Goal: Transaction & Acquisition: Purchase product/service

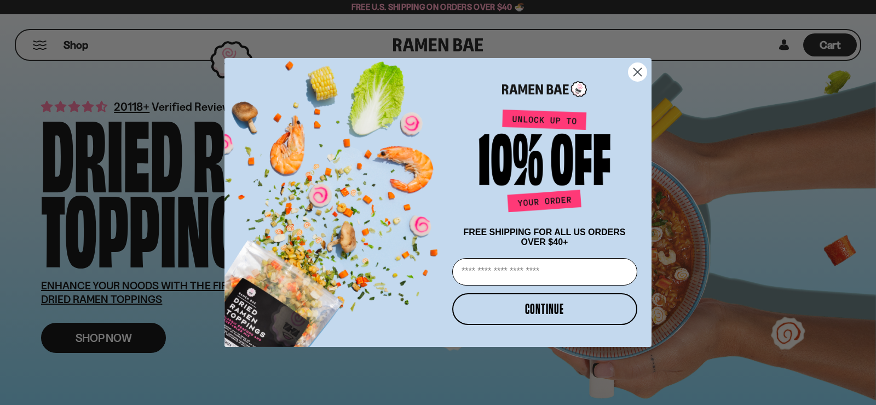
click at [125, 344] on div "Close dialog FREE SHIPPING FOR ALL US ORDERS OVER $40+ Email CONTINUE ******" at bounding box center [438, 202] width 876 height 405
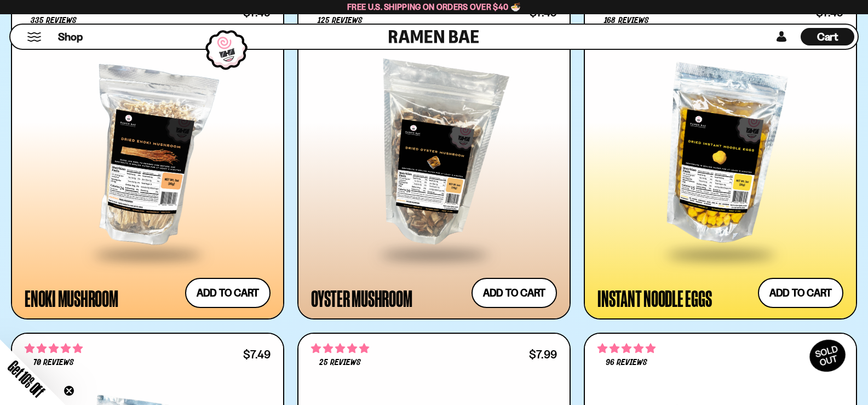
scroll to position [1697, 0]
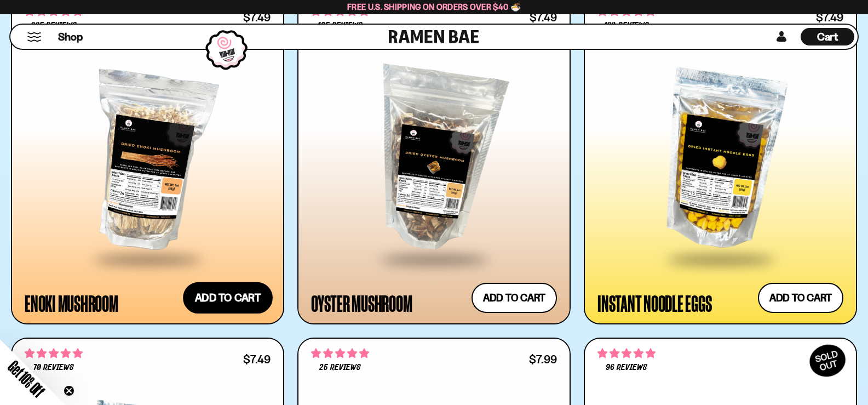
click at [232, 300] on button "Add to cart" at bounding box center [228, 298] width 90 height 32
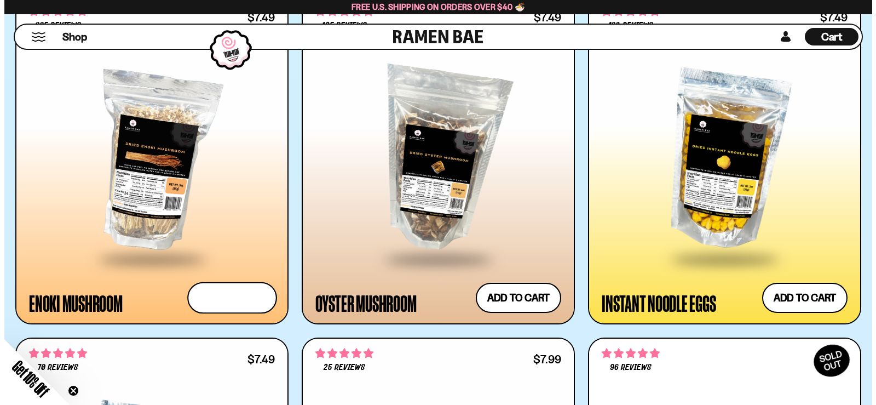
scroll to position [1707, 0]
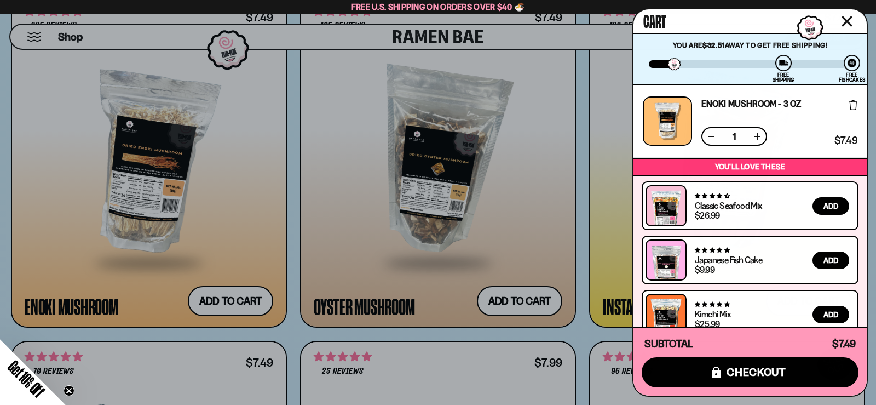
click at [251, 227] on div at bounding box center [438, 202] width 876 height 405
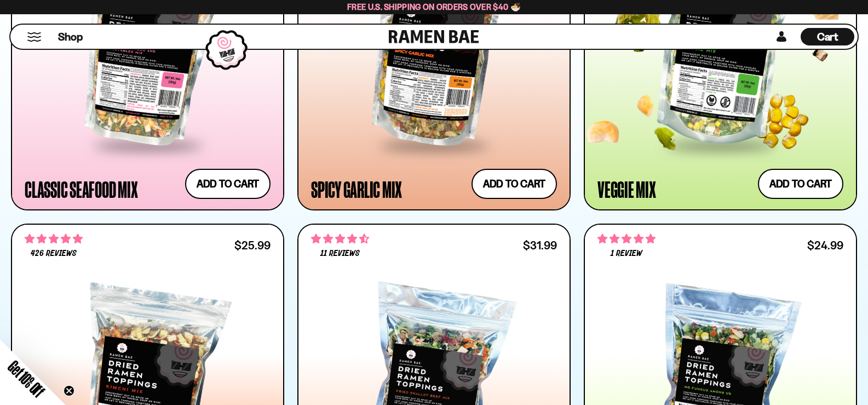
scroll to position [766, 0]
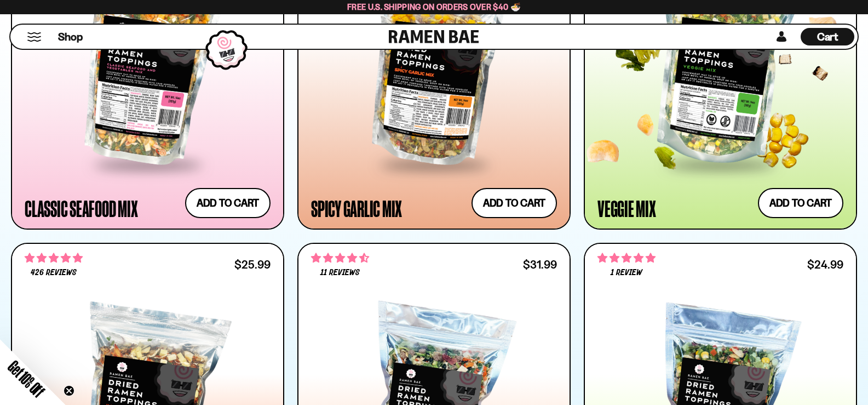
click at [639, 171] on div at bounding box center [717, 57] width 251 height 244
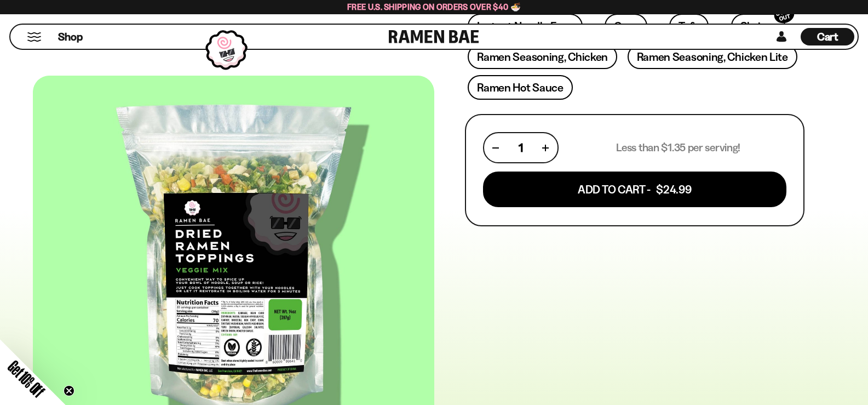
scroll to position [219, 0]
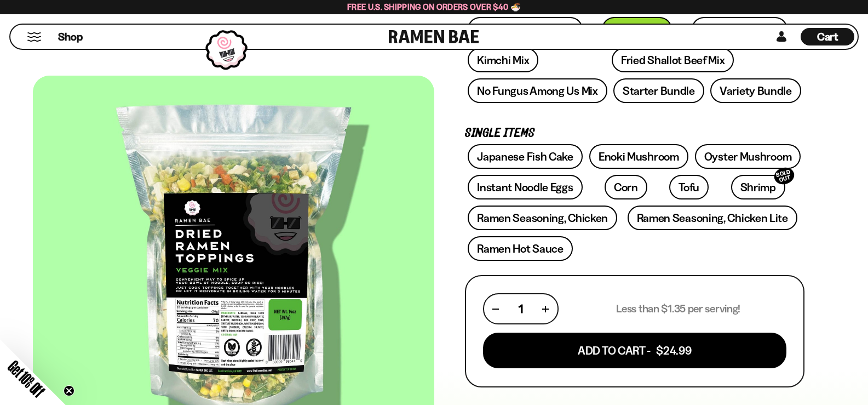
click at [244, 310] on div at bounding box center [233, 263] width 401 height 374
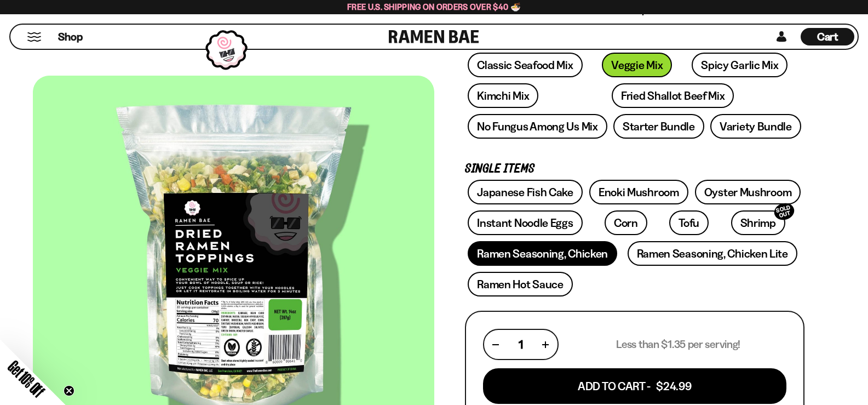
scroll to position [164, 0]
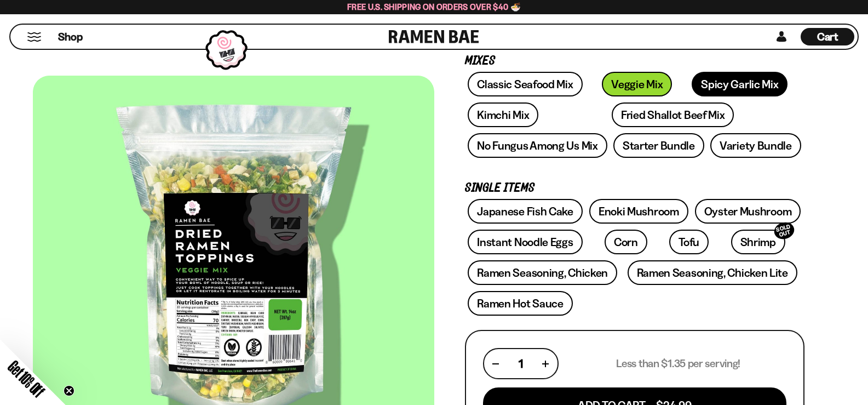
click at [691, 89] on link "Spicy Garlic Mix" at bounding box center [739, 84] width 96 height 25
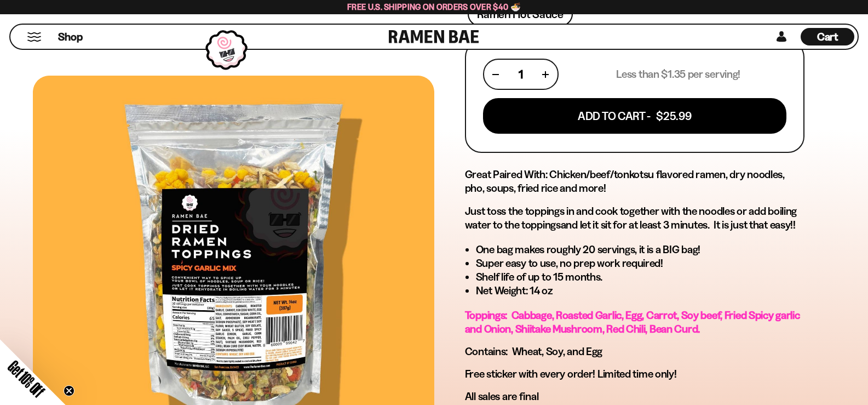
scroll to position [438, 0]
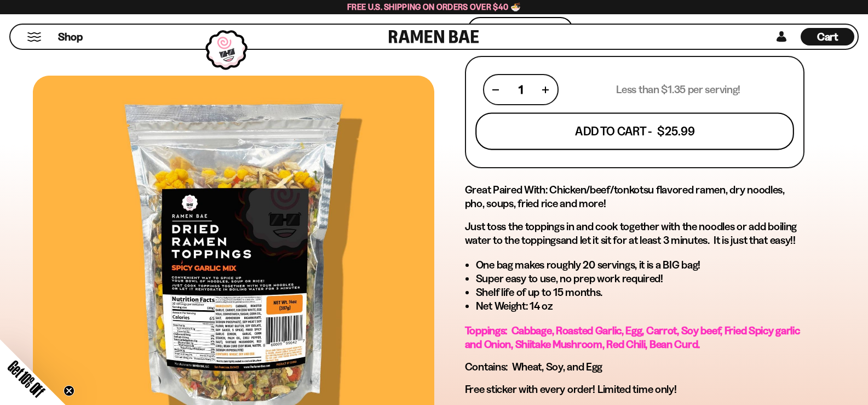
click at [555, 145] on button "Add To Cart - $25.99" at bounding box center [634, 131] width 319 height 37
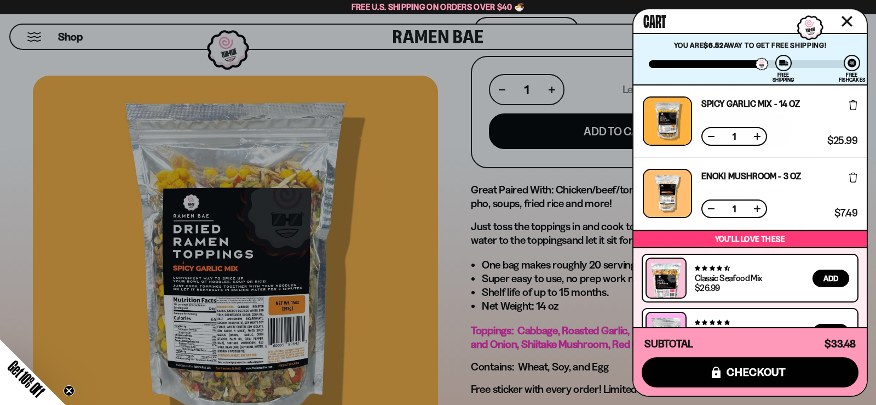
click at [555, 193] on div at bounding box center [438, 202] width 876 height 405
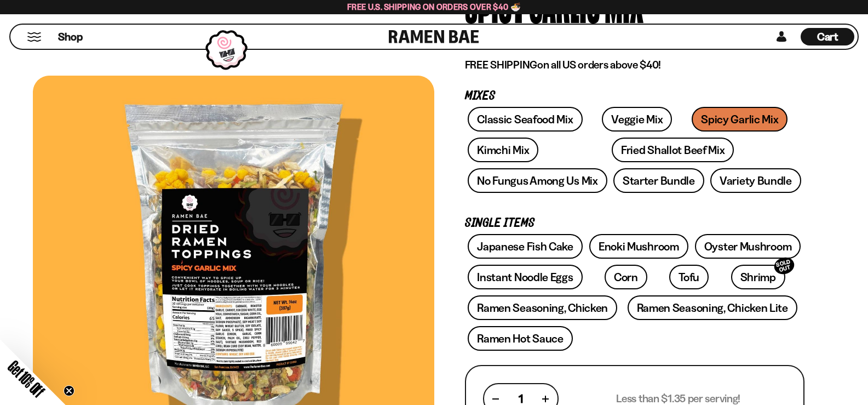
scroll to position [109, 0]
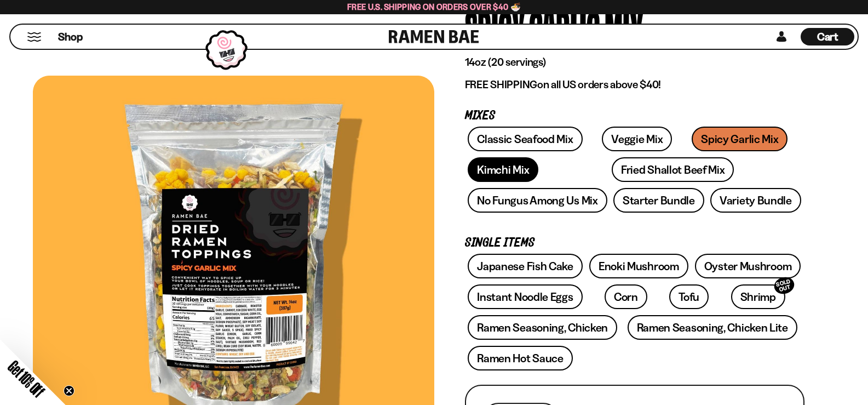
click at [529, 176] on link "Kimchi Mix" at bounding box center [503, 169] width 71 height 25
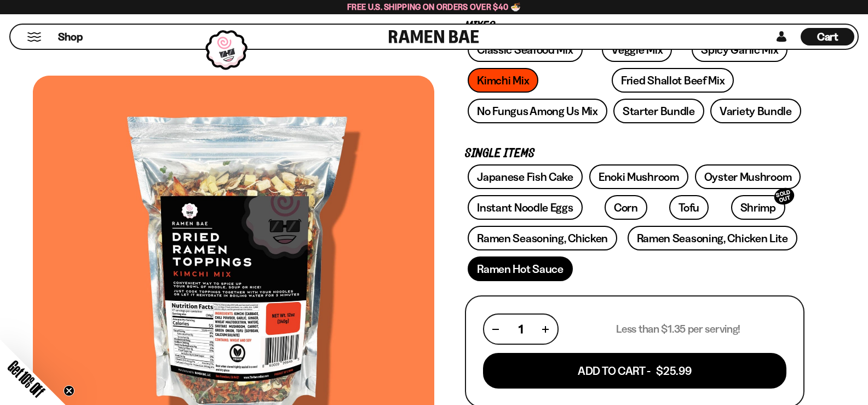
scroll to position [55, 0]
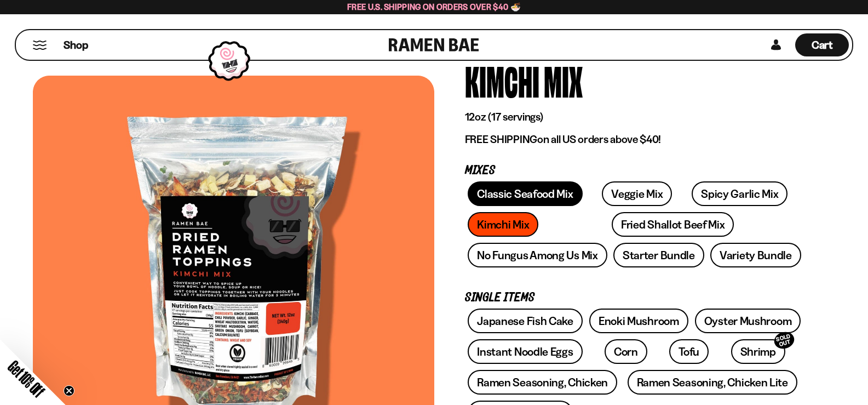
click at [545, 203] on link "Classic Seafood Mix" at bounding box center [525, 193] width 114 height 25
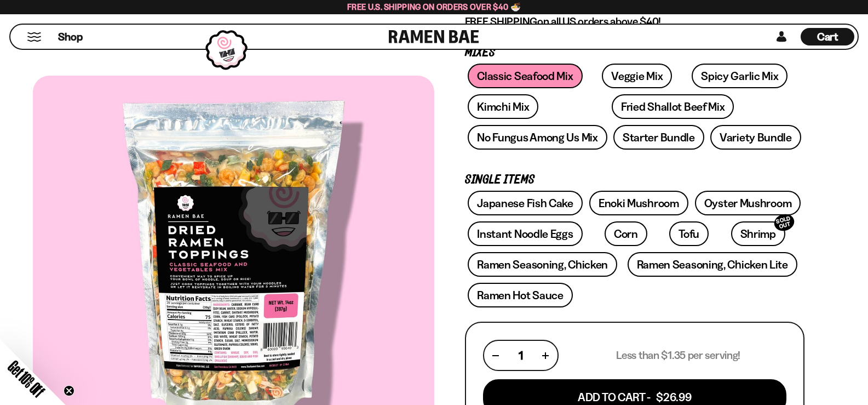
scroll to position [164, 0]
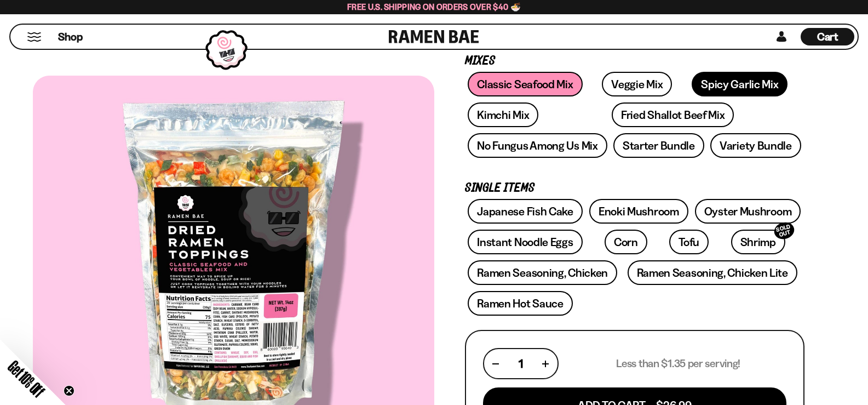
click at [691, 84] on link "Spicy Garlic Mix" at bounding box center [739, 84] width 96 height 25
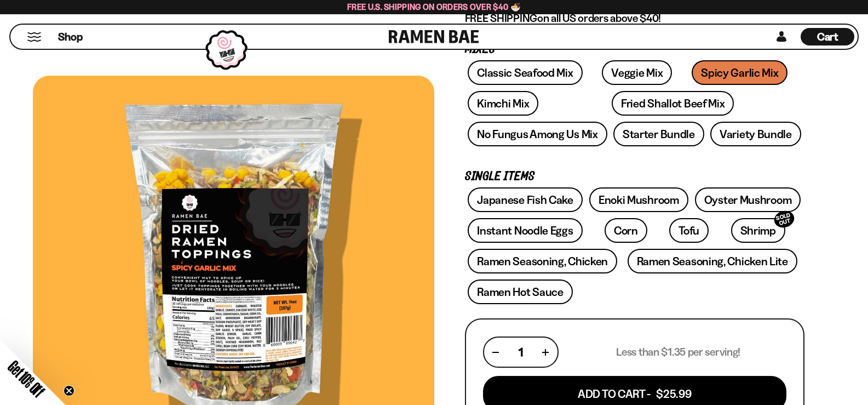
scroll to position [164, 0]
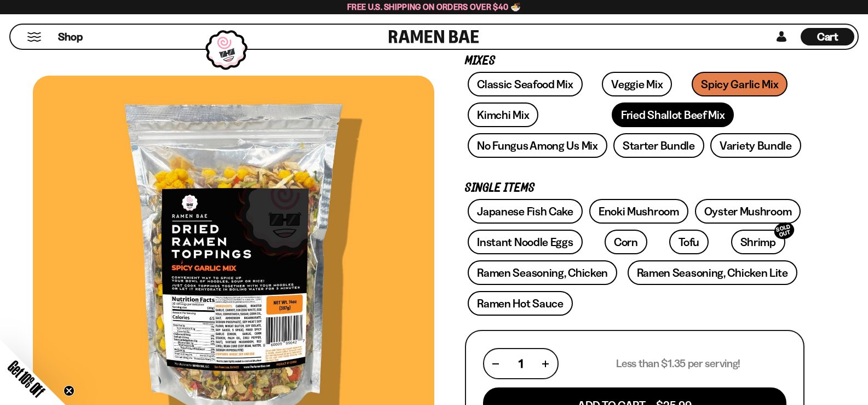
click at [612, 119] on link "Fried Shallot Beef Mix" at bounding box center [673, 114] width 122 height 25
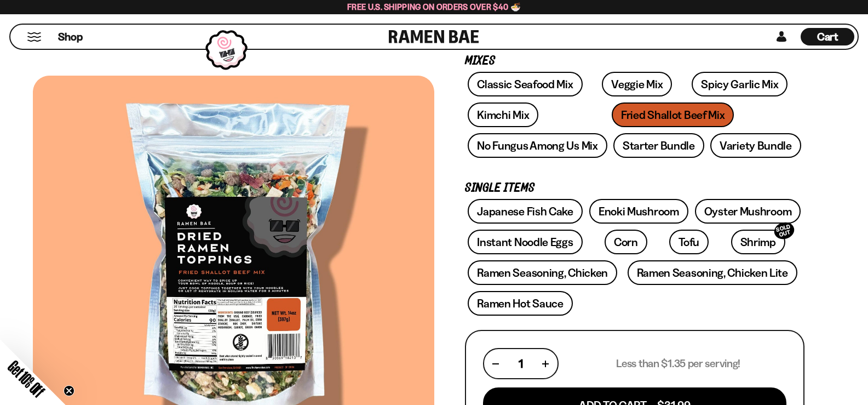
scroll to position [109, 0]
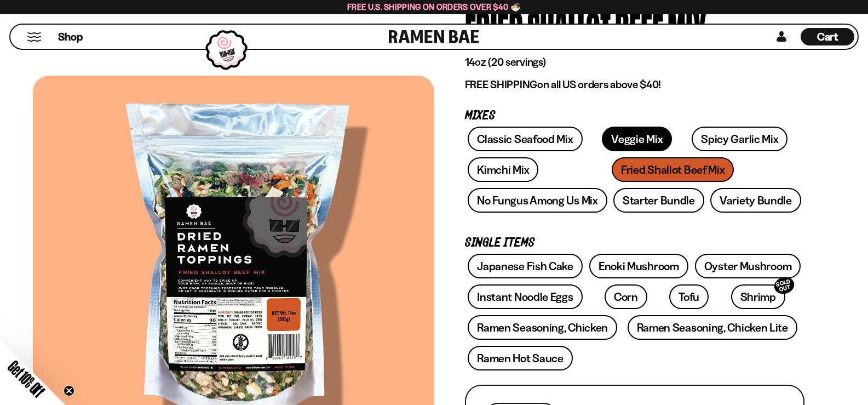
click at [612, 132] on link "Veggie Mix" at bounding box center [637, 138] width 70 height 25
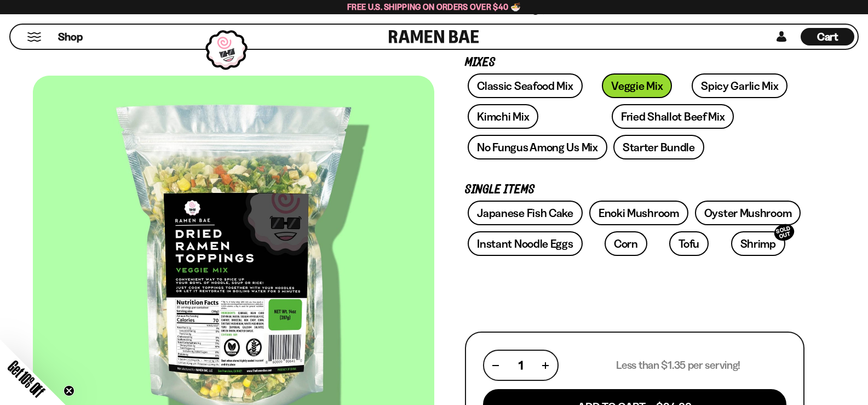
scroll to position [164, 0]
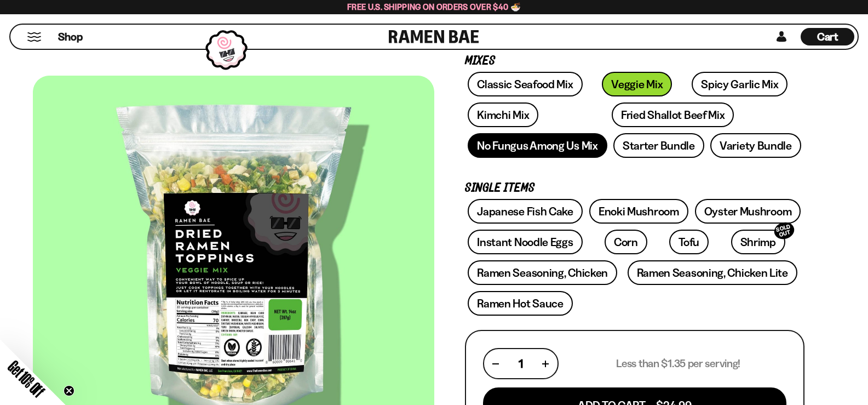
click at [553, 143] on link "No Fungus Among Us Mix" at bounding box center [537, 145] width 139 height 25
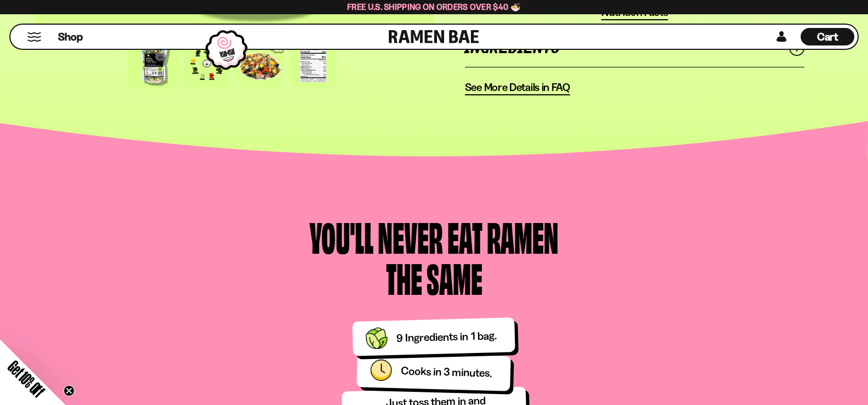
scroll to position [821, 0]
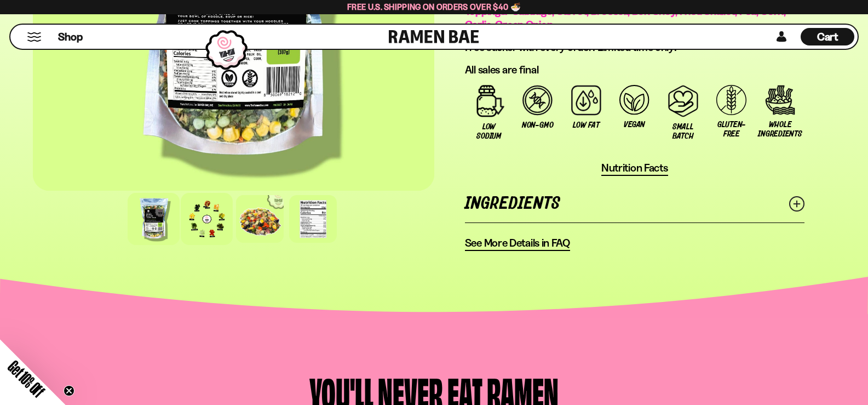
click at [214, 222] on div at bounding box center [207, 219] width 52 height 52
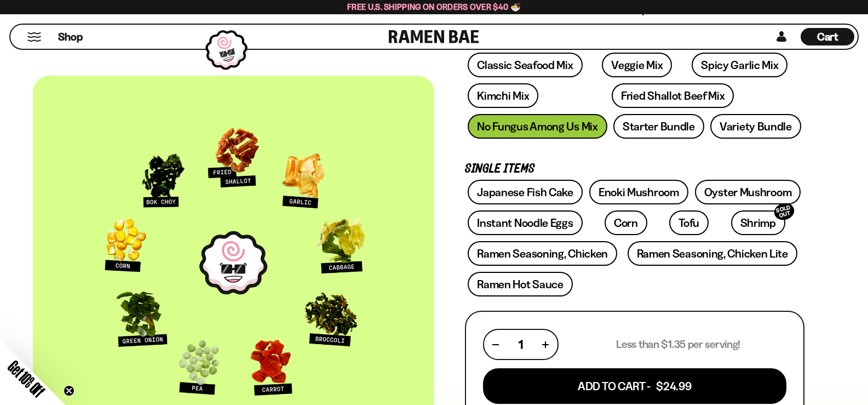
scroll to position [164, 0]
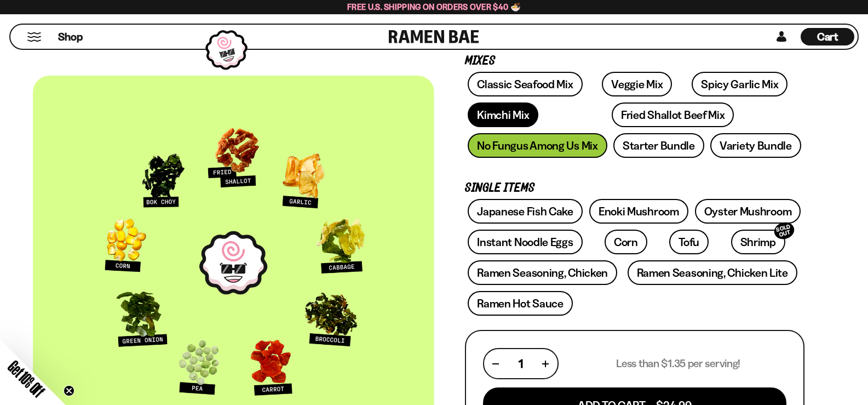
click at [505, 114] on link "Kimchi Mix" at bounding box center [503, 114] width 71 height 25
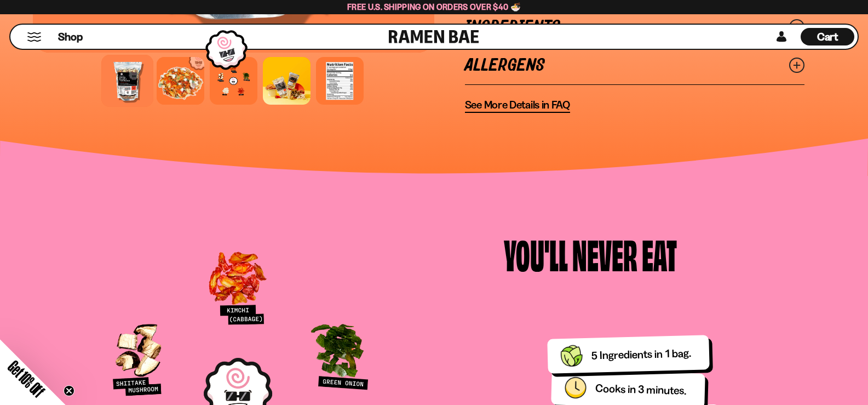
scroll to position [985, 0]
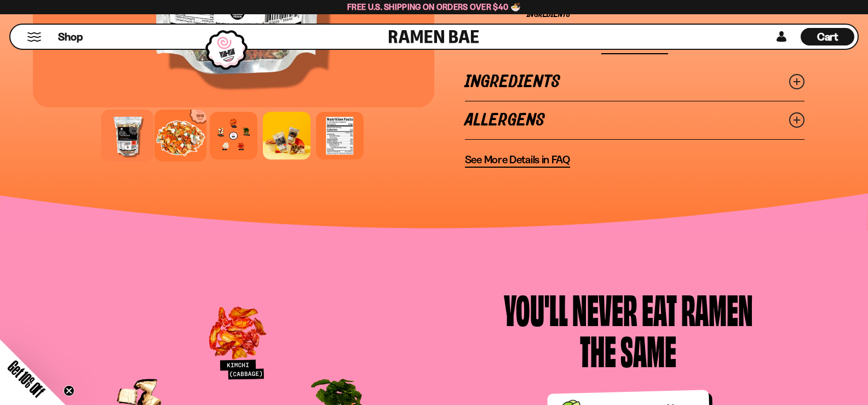
click at [187, 145] on div at bounding box center [180, 135] width 52 height 52
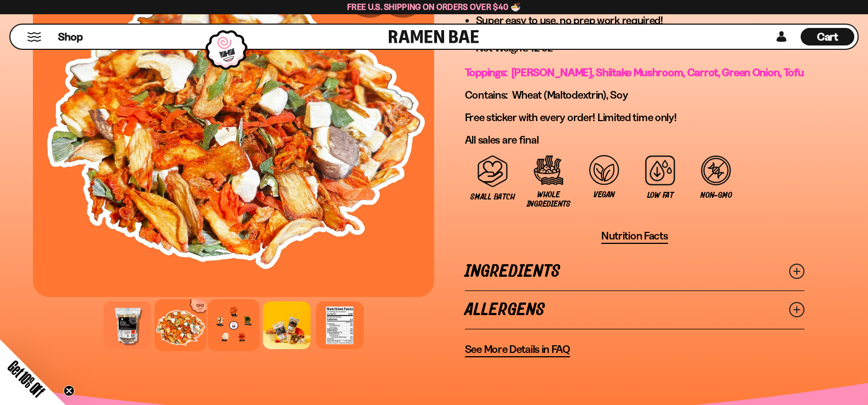
scroll to position [821, 0]
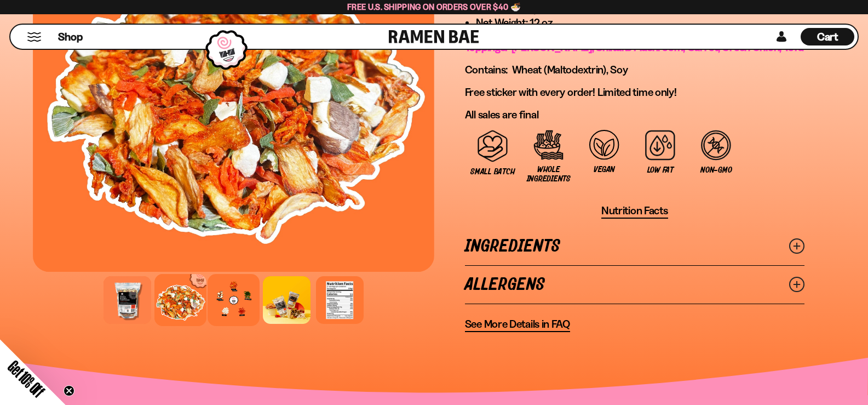
click at [230, 304] on div at bounding box center [234, 300] width 52 height 52
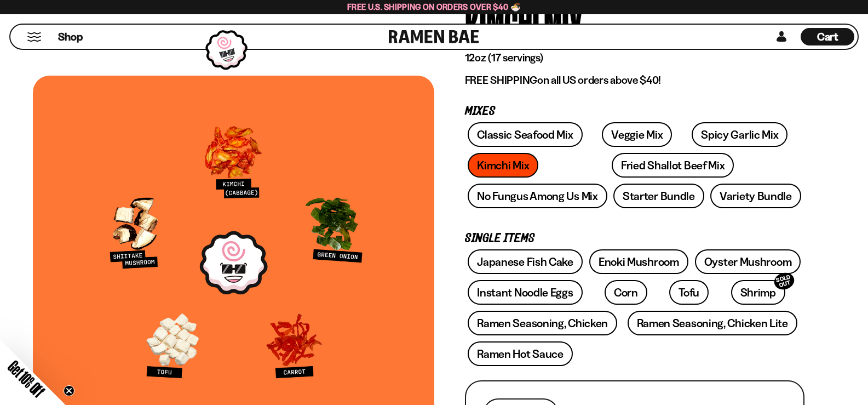
scroll to position [109, 0]
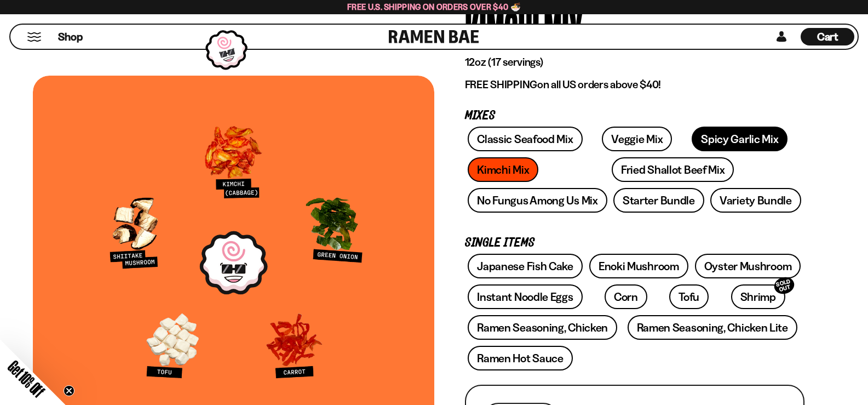
click at [691, 138] on link "Spicy Garlic Mix" at bounding box center [739, 138] width 96 height 25
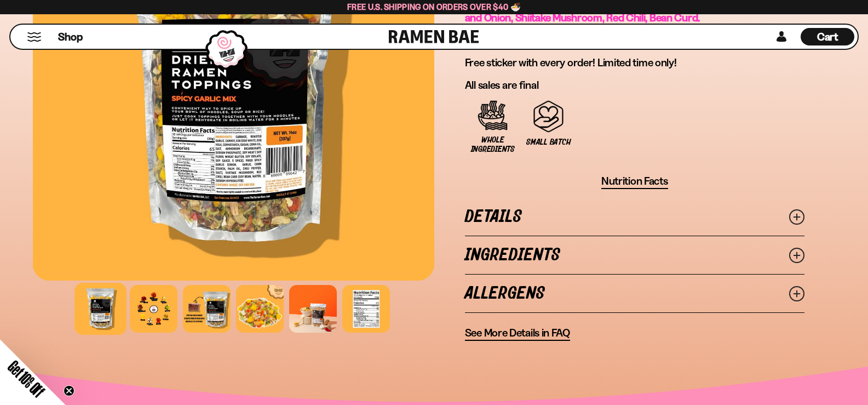
scroll to position [766, 0]
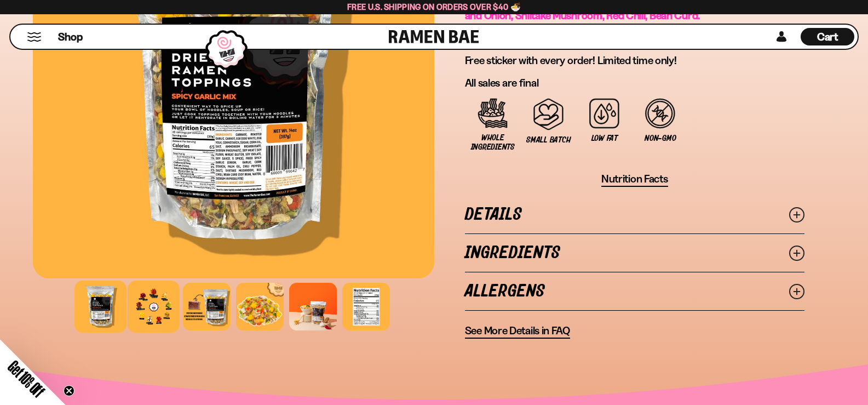
click at [153, 310] on div at bounding box center [154, 306] width 52 height 52
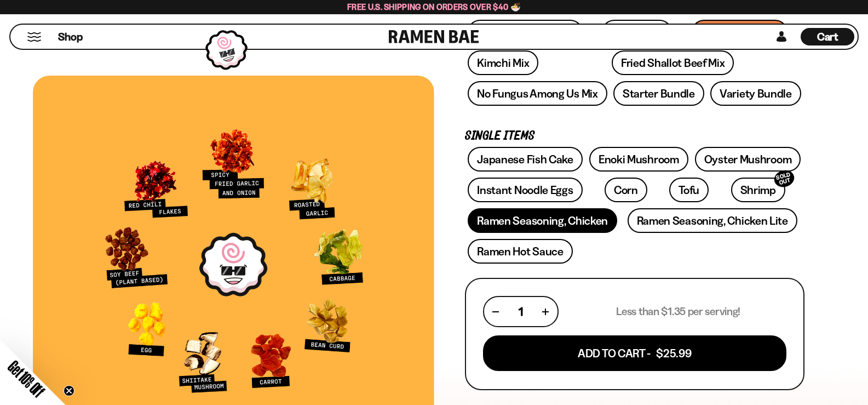
scroll to position [219, 0]
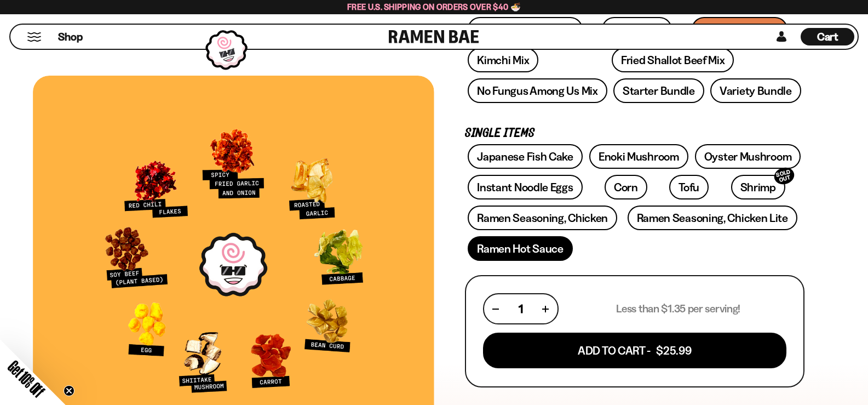
click at [509, 251] on link "Ramen Hot Sauce" at bounding box center [520, 248] width 105 height 25
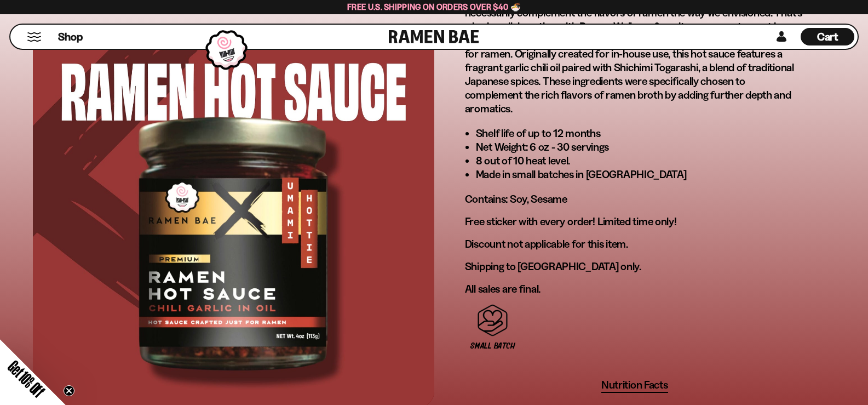
scroll to position [766, 0]
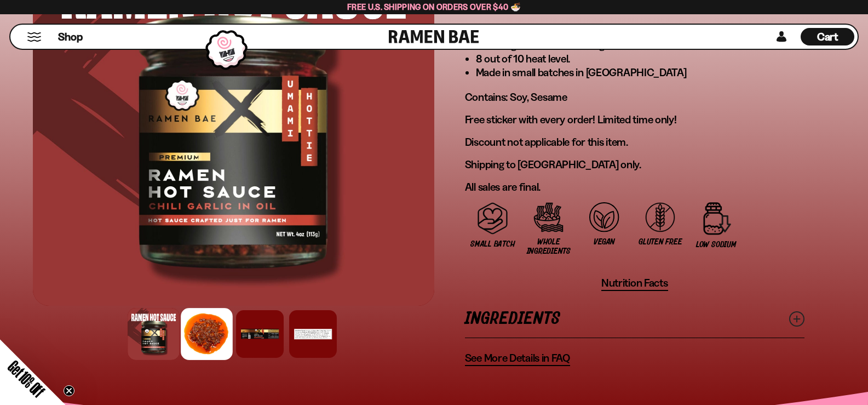
click at [194, 320] on div at bounding box center [207, 334] width 52 height 52
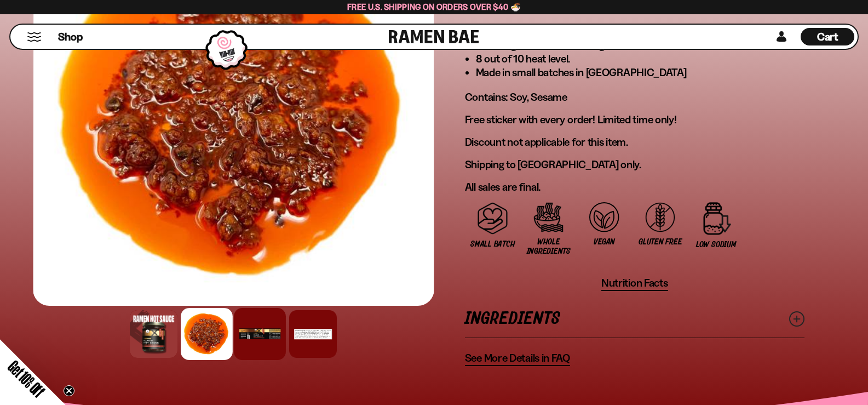
click at [256, 323] on div at bounding box center [260, 334] width 52 height 52
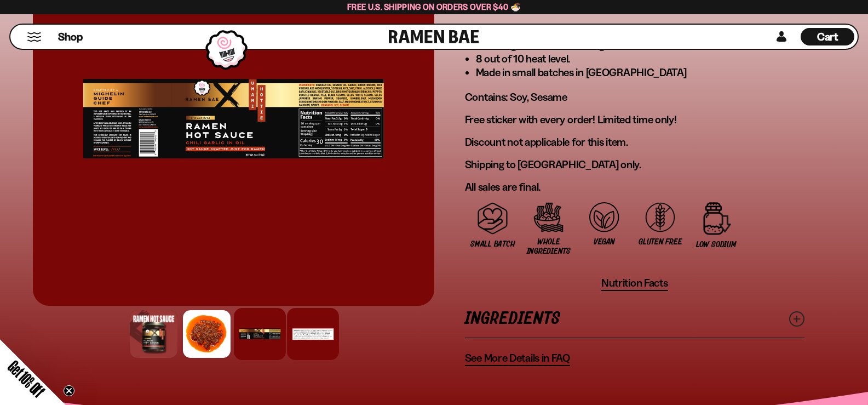
click at [307, 323] on div at bounding box center [313, 334] width 52 height 52
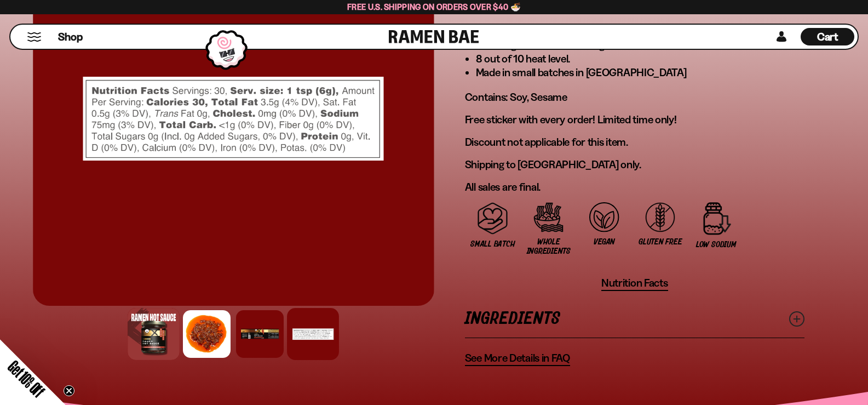
click at [158, 326] on div at bounding box center [154, 334] width 52 height 52
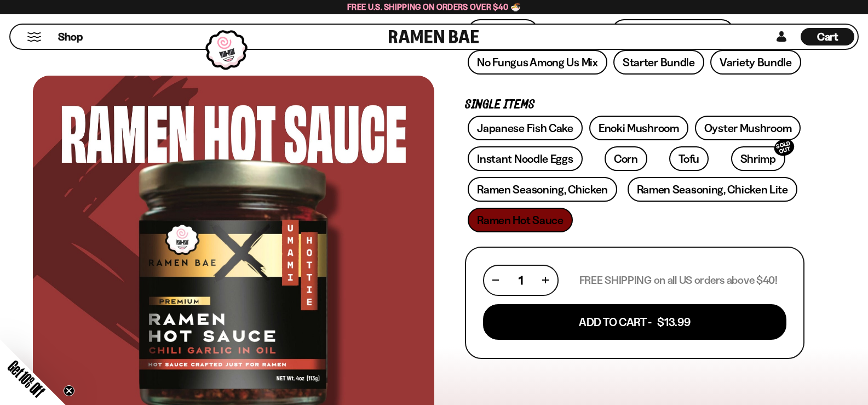
scroll to position [274, 0]
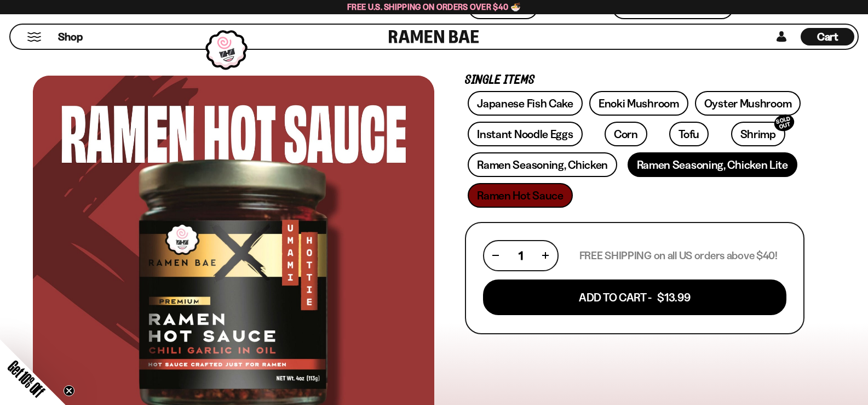
click at [668, 174] on link "Ramen Seasoning, Chicken Lite" at bounding box center [712, 164] width 170 height 25
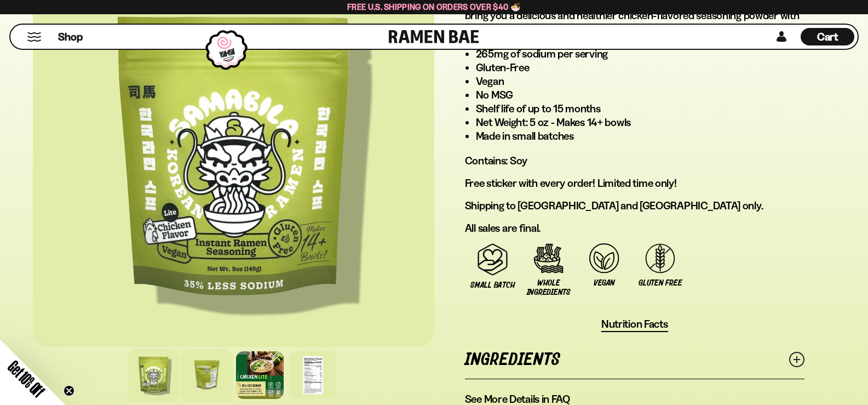
scroll to position [712, 0]
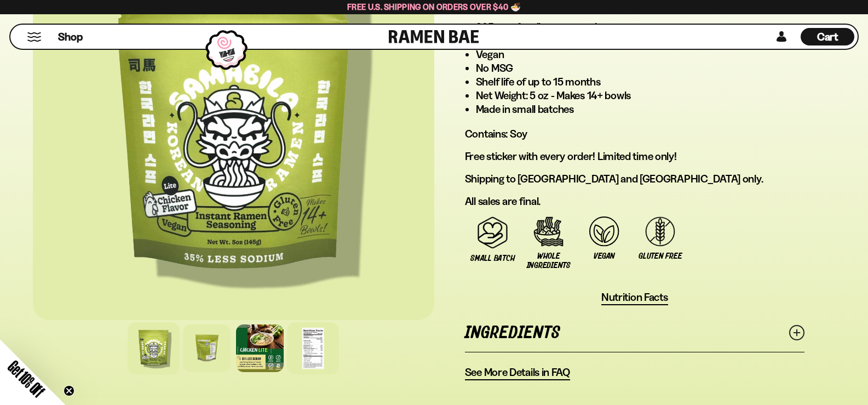
click at [308, 345] on div at bounding box center [313, 348] width 52 height 52
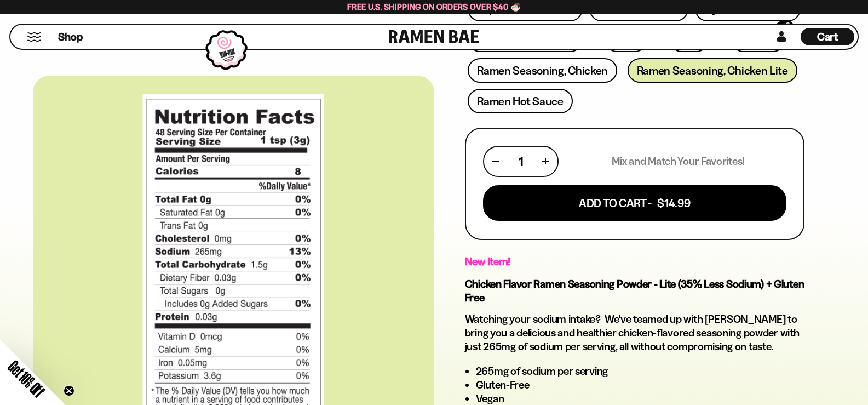
scroll to position [274, 0]
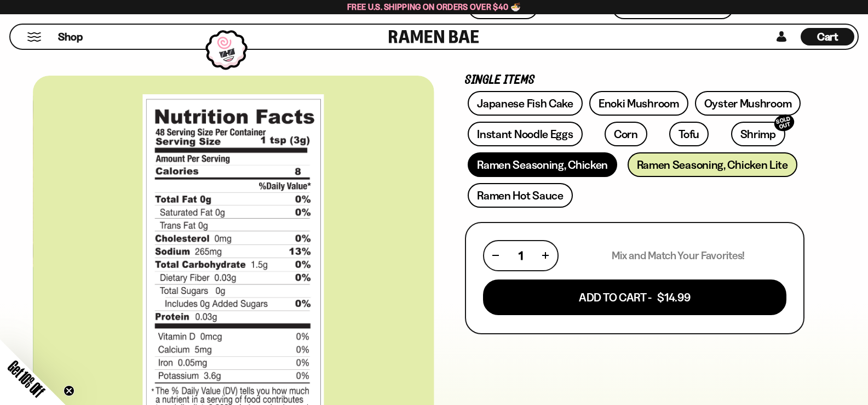
click at [541, 164] on link "Ramen Seasoning, Chicken" at bounding box center [542, 164] width 149 height 25
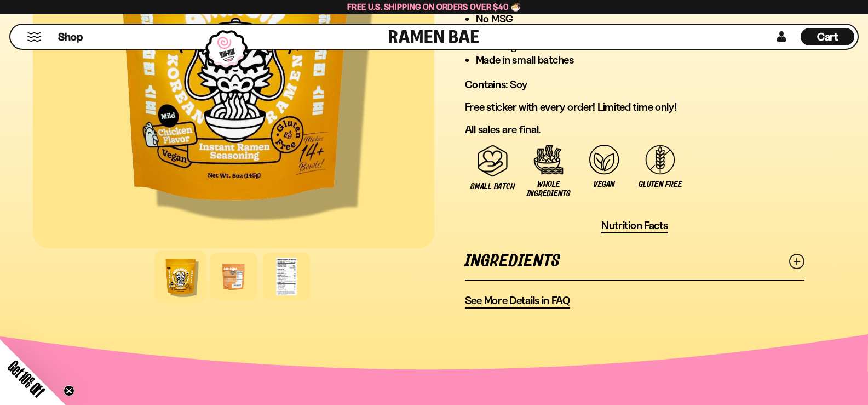
scroll to position [712, 0]
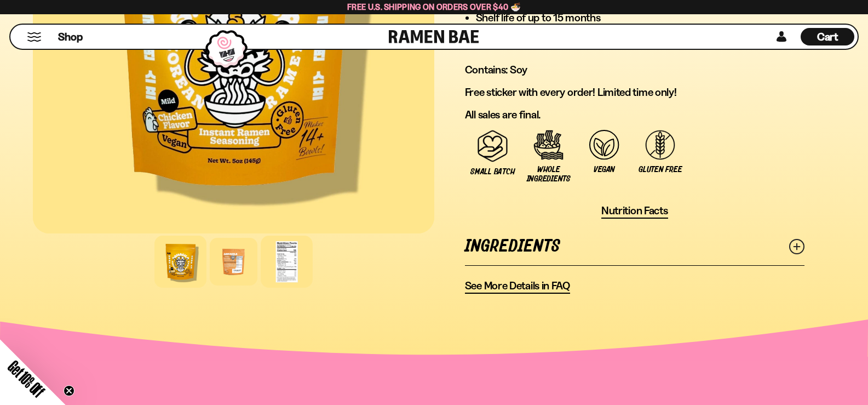
click at [280, 264] on div at bounding box center [287, 261] width 52 height 52
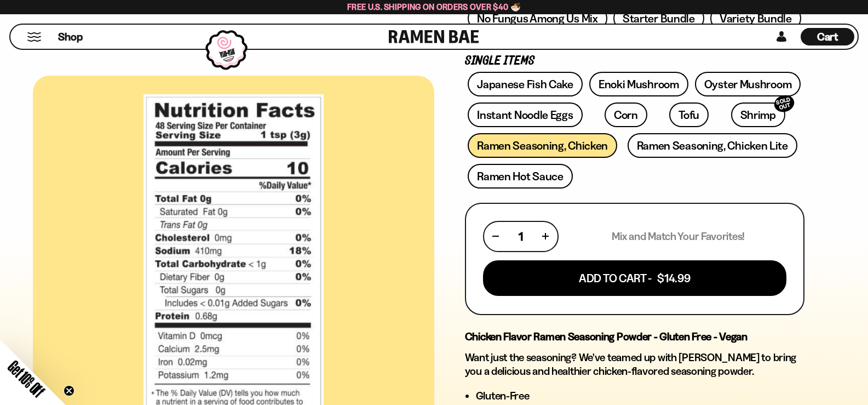
scroll to position [274, 0]
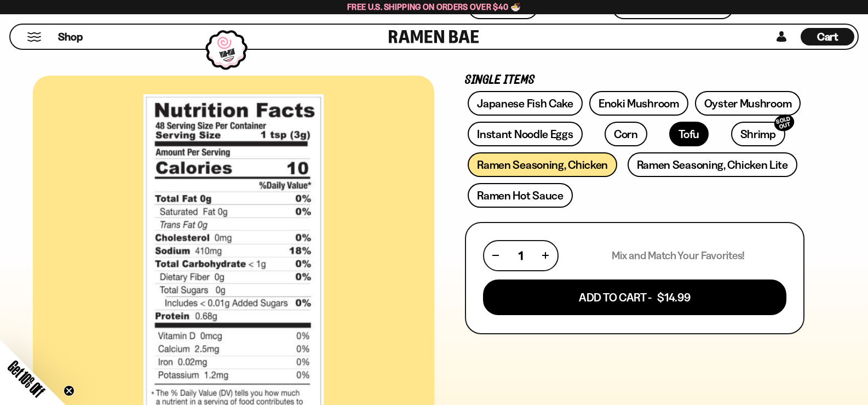
click at [669, 137] on link "Tofu" at bounding box center [688, 134] width 39 height 25
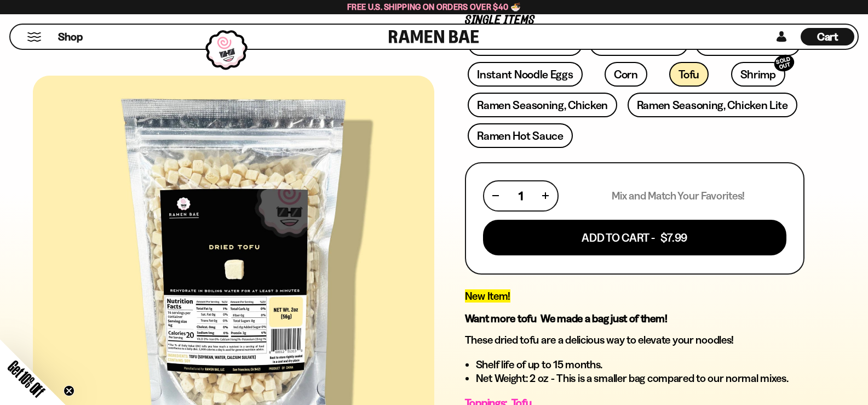
scroll to position [328, 0]
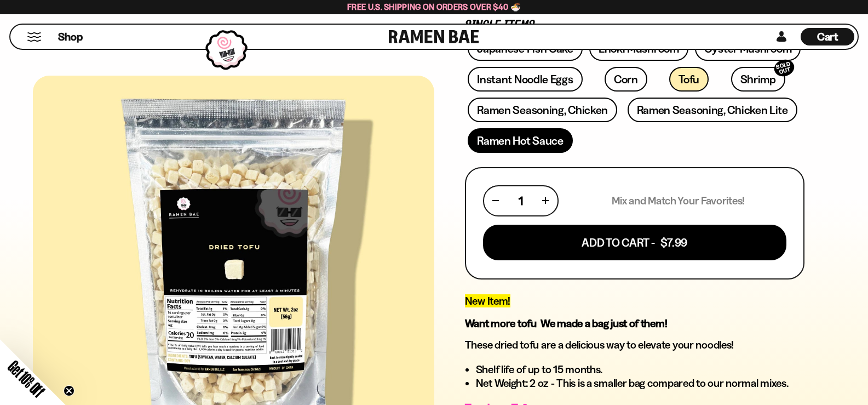
click at [541, 151] on link "Ramen Hot Sauce" at bounding box center [520, 140] width 105 height 25
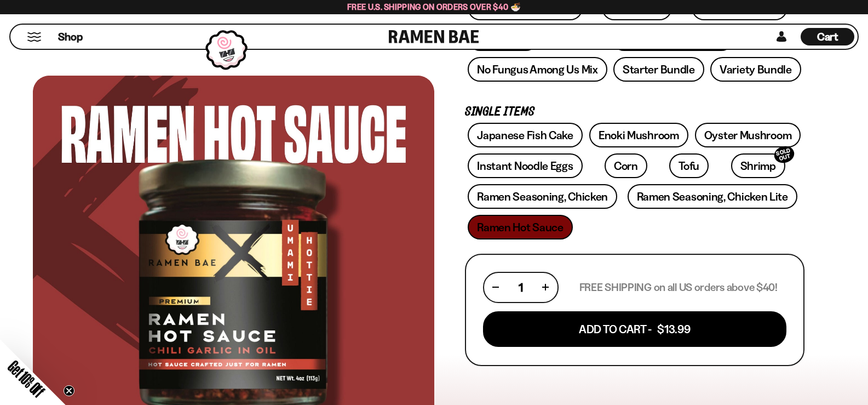
scroll to position [274, 0]
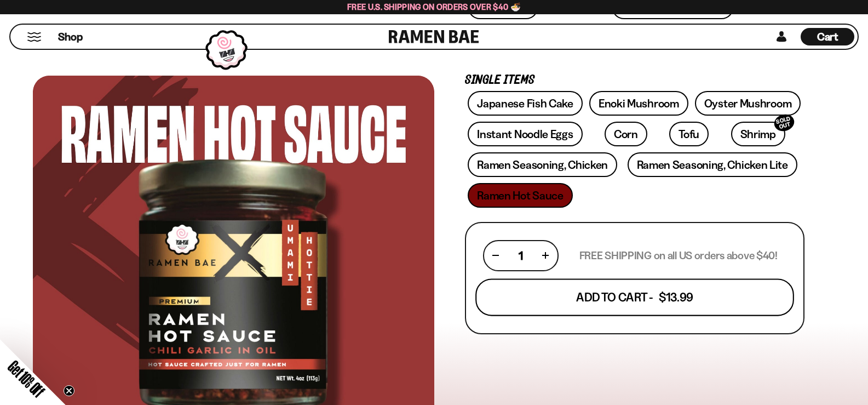
click at [568, 298] on button "Add To Cart - $13.99" at bounding box center [634, 296] width 319 height 37
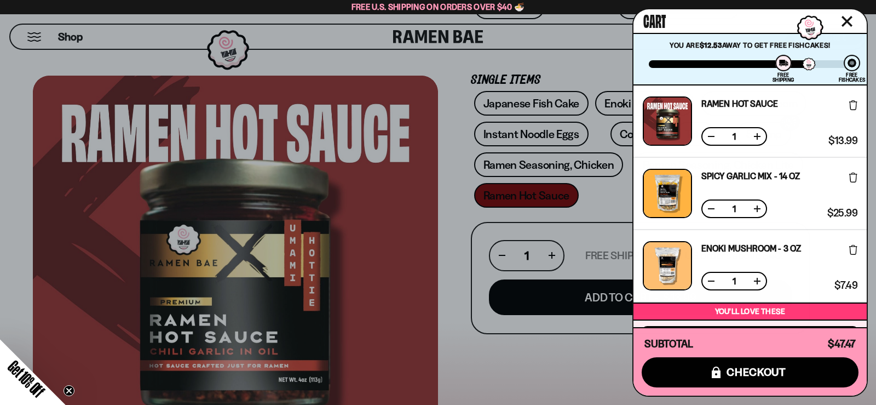
click at [564, 220] on div at bounding box center [438, 202] width 876 height 405
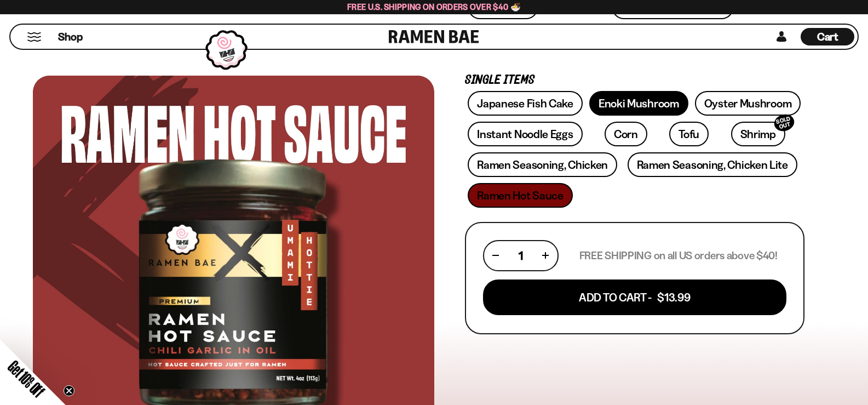
click at [624, 102] on link "Enoki Mushroom" at bounding box center [638, 103] width 99 height 25
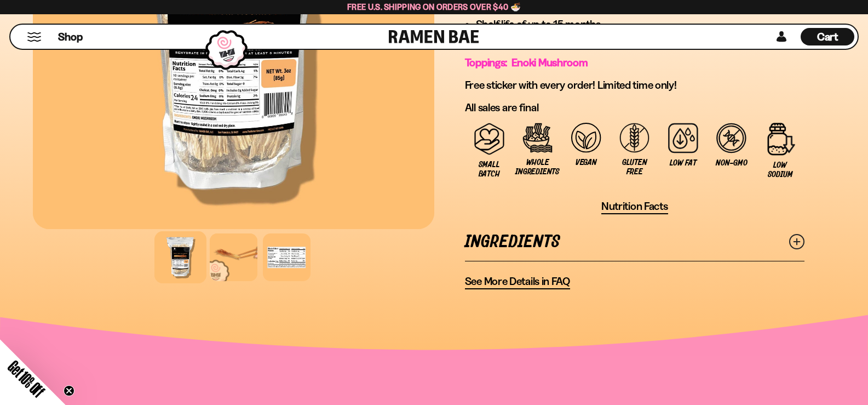
scroll to position [657, 0]
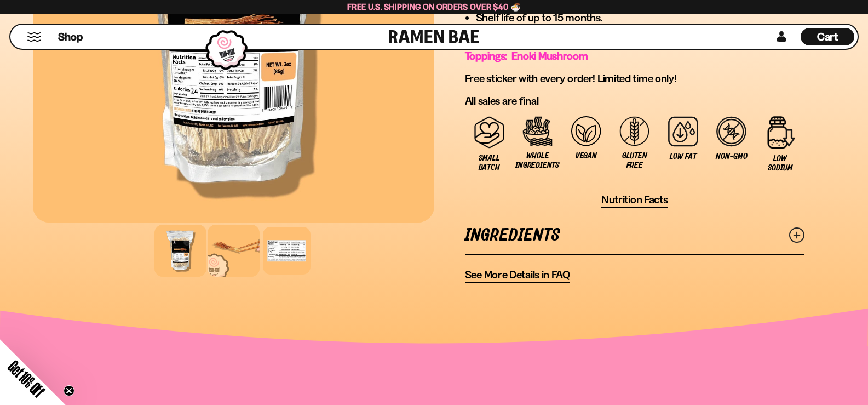
click at [232, 268] on div at bounding box center [234, 250] width 52 height 52
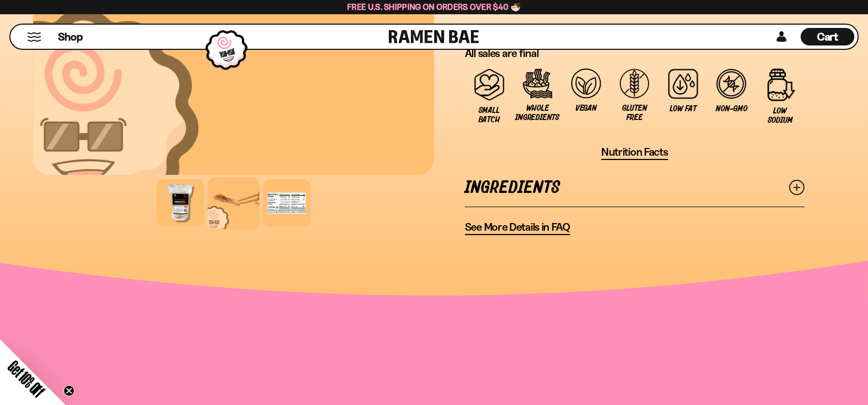
scroll to position [712, 0]
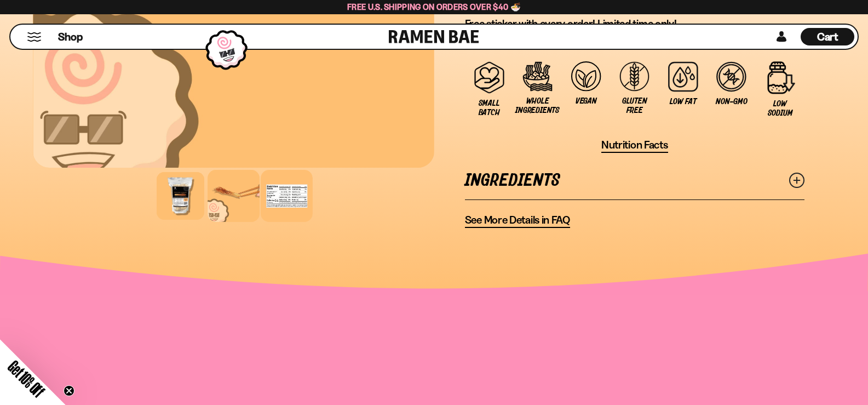
click at [287, 214] on div at bounding box center [287, 196] width 52 height 52
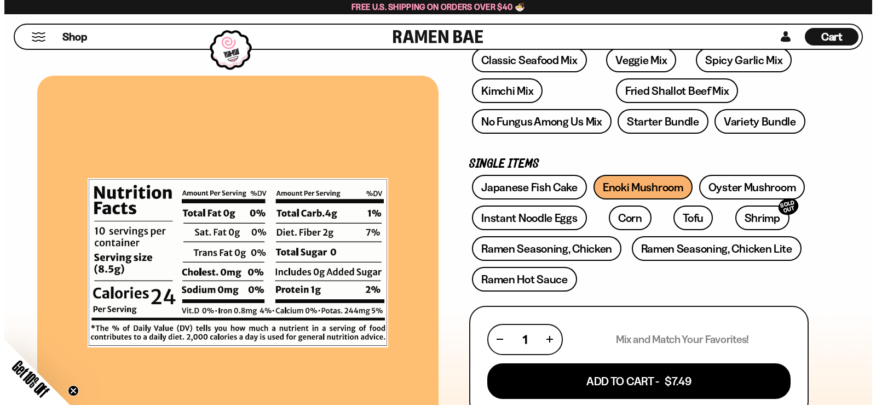
scroll to position [164, 0]
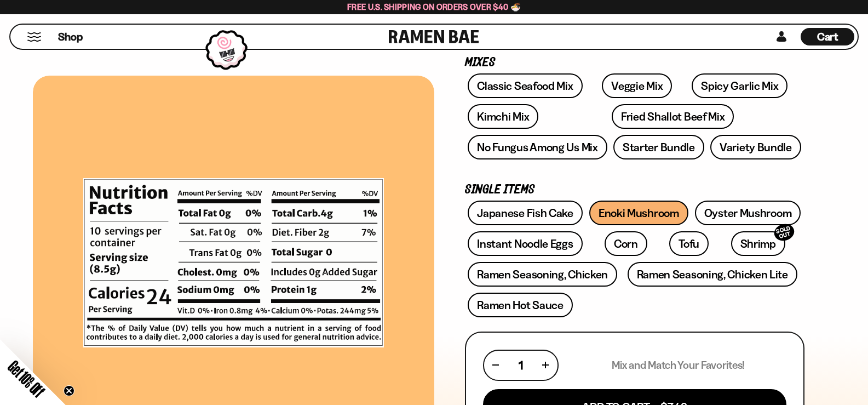
click at [824, 35] on span "Cart" at bounding box center [827, 36] width 21 height 13
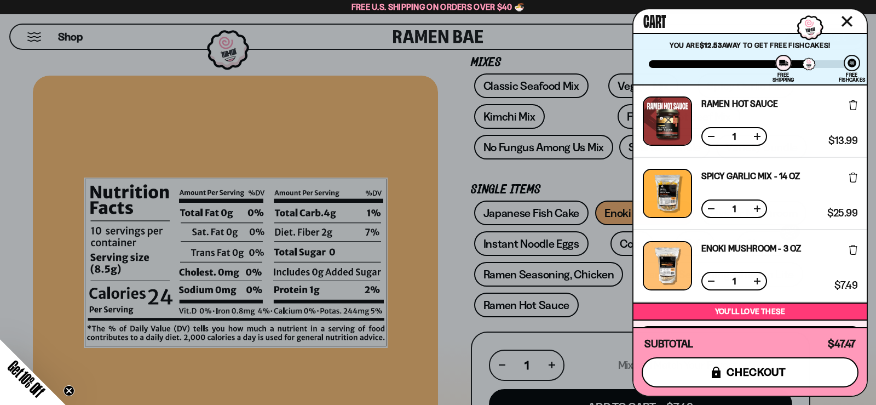
click at [734, 374] on span "checkout" at bounding box center [757, 372] width 60 height 12
